Goal: Navigation & Orientation: Go to known website

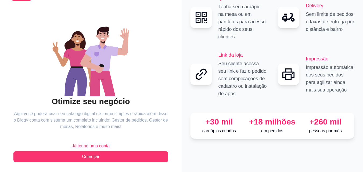
scroll to position [32, 0]
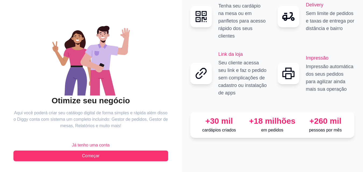
click at [103, 148] on span "Já tenho uma conta" at bounding box center [91, 145] width 38 height 6
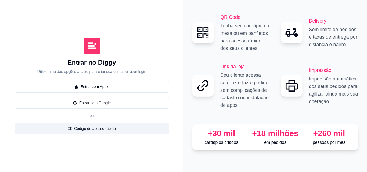
click at [106, 129] on button "Código de acesso rápido" at bounding box center [92, 129] width 155 height 12
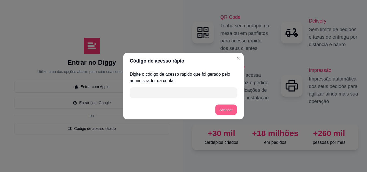
click at [224, 111] on button "Acessar" at bounding box center [225, 110] width 21 height 10
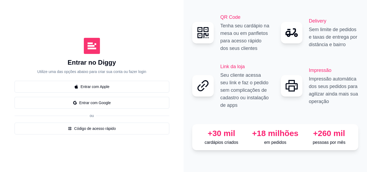
click at [239, 56] on icon "Close" at bounding box center [238, 55] width 2 height 2
